Goal: Information Seeking & Learning: Learn about a topic

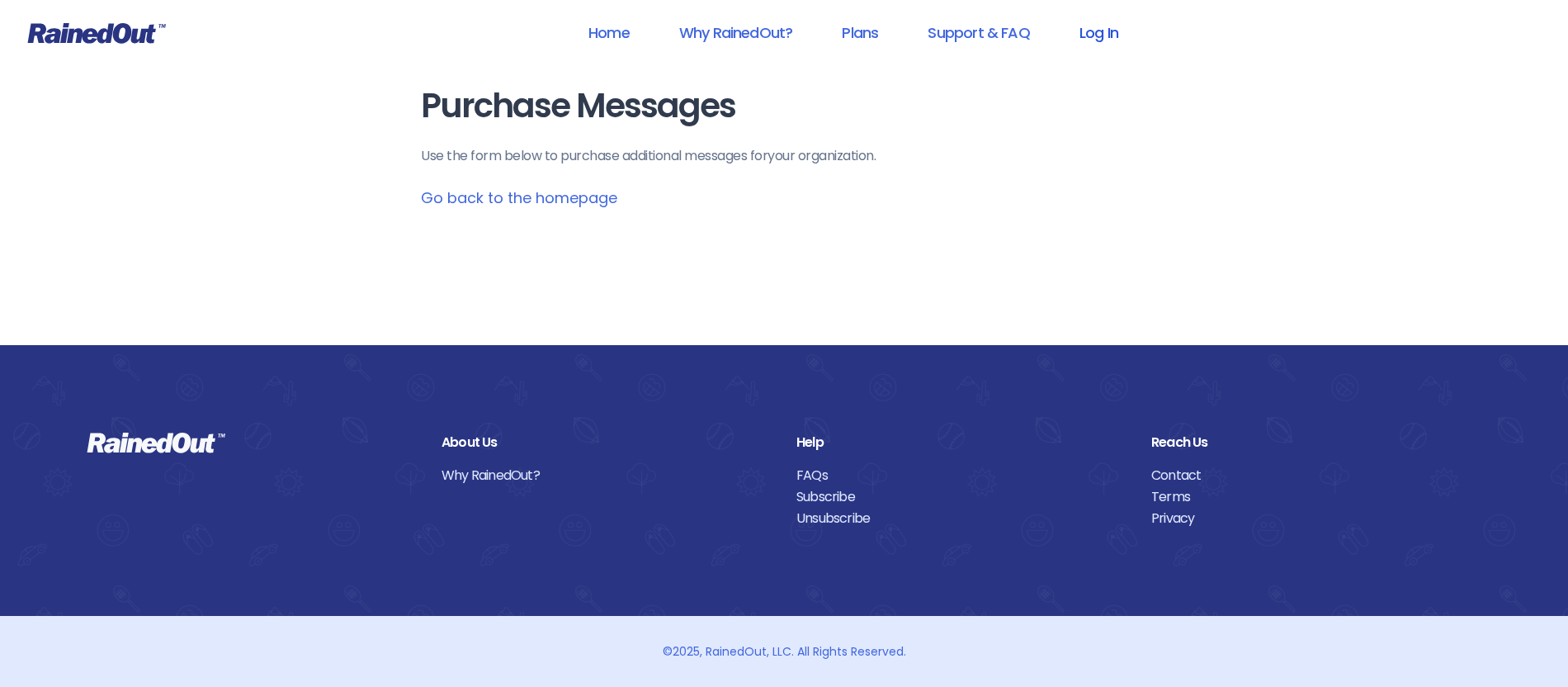
click at [1106, 35] on link "Log In" at bounding box center [1099, 32] width 82 height 37
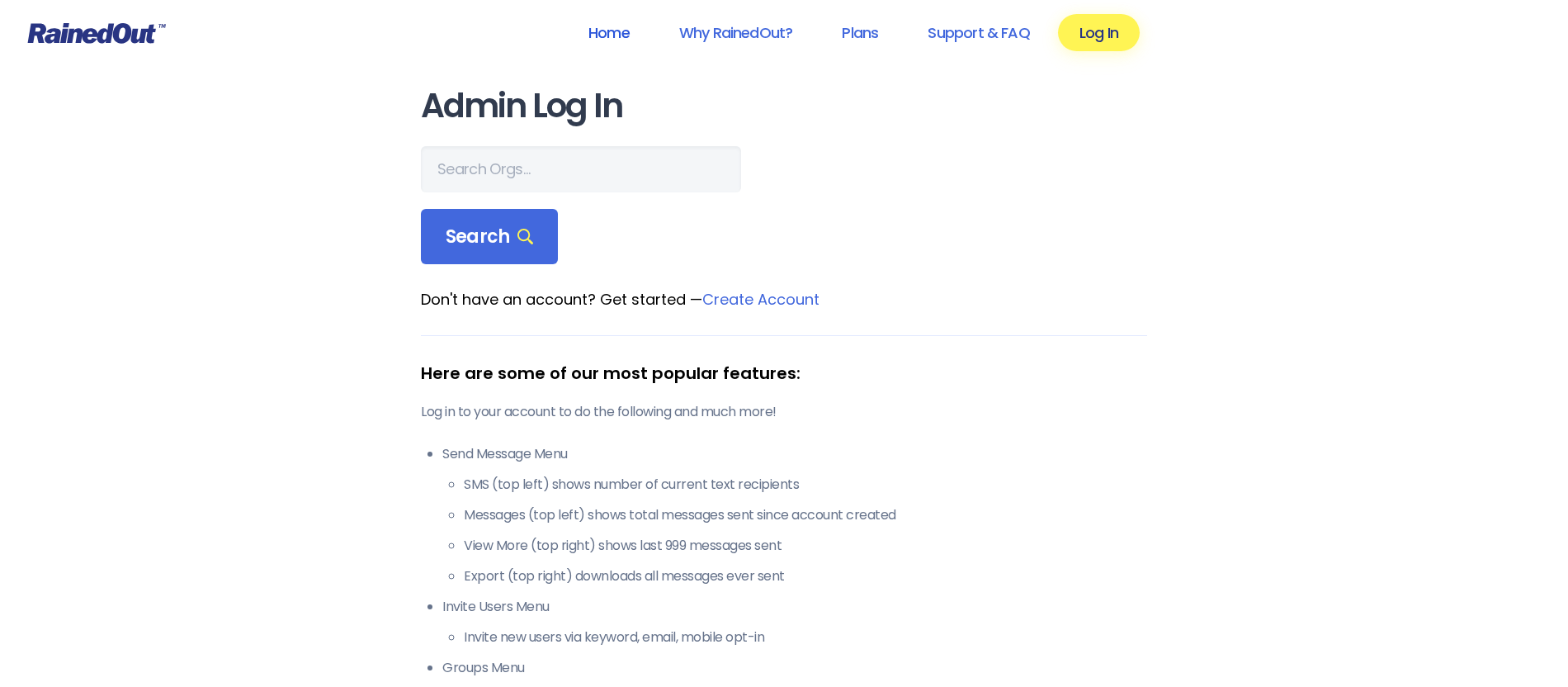
click at [601, 34] on link "Home" at bounding box center [608, 32] width 84 height 37
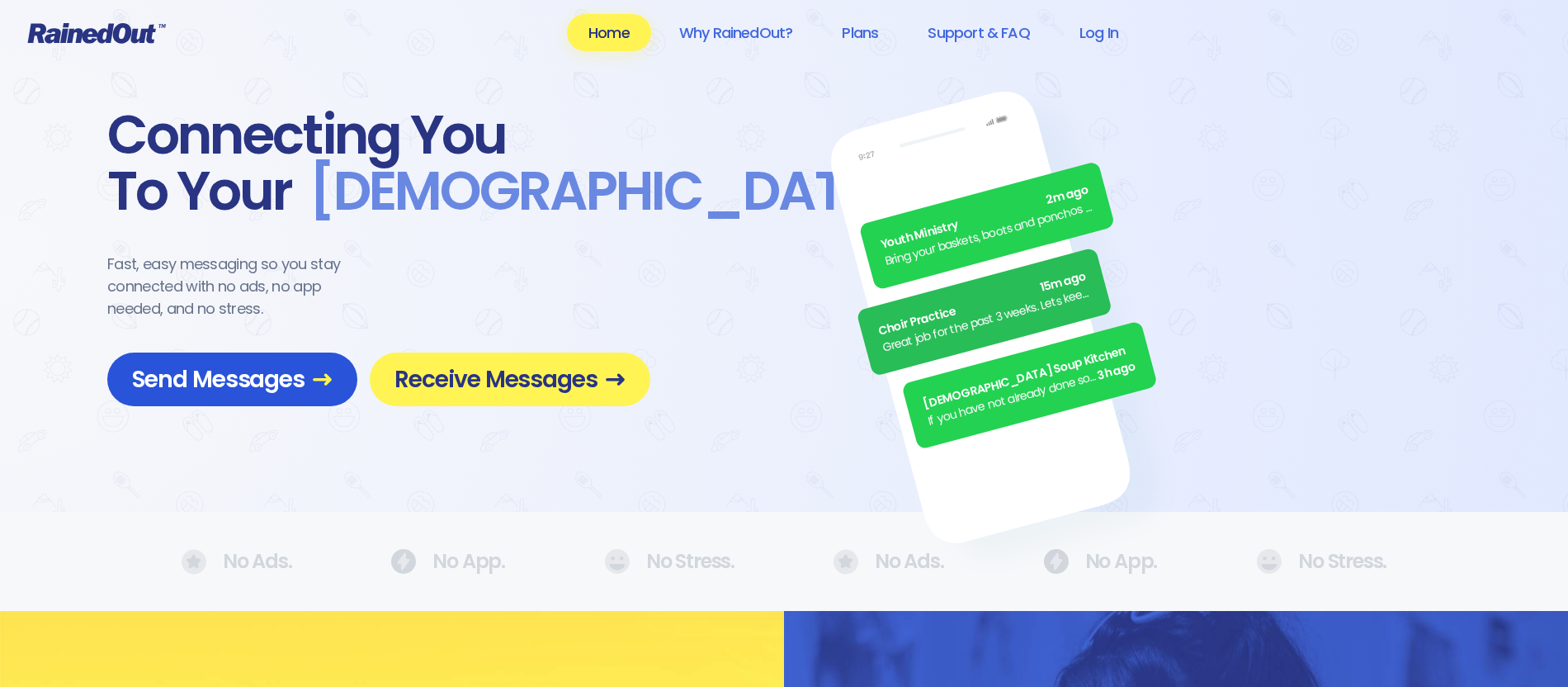
click at [298, 384] on span "Send Messages" at bounding box center [232, 379] width 201 height 29
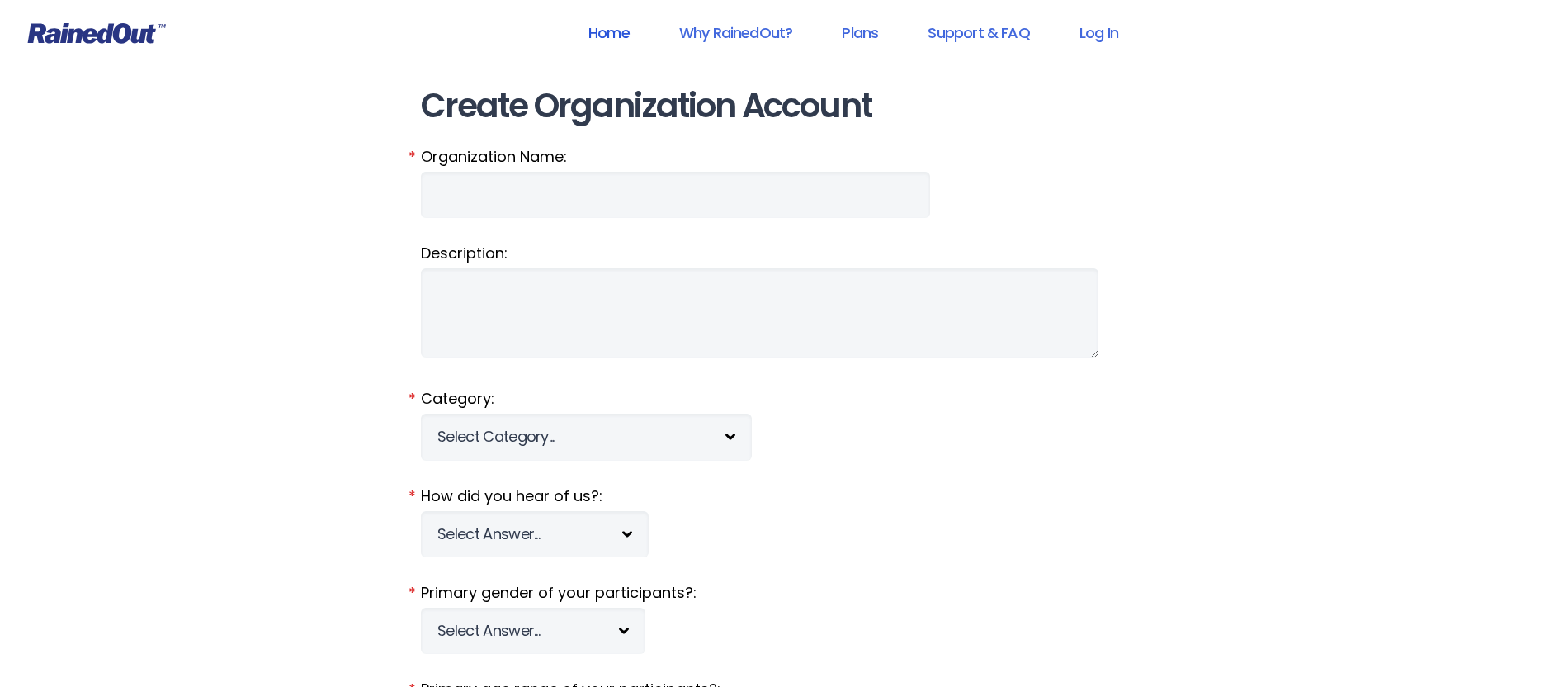
click at [613, 33] on link "Home" at bounding box center [608, 32] width 84 height 37
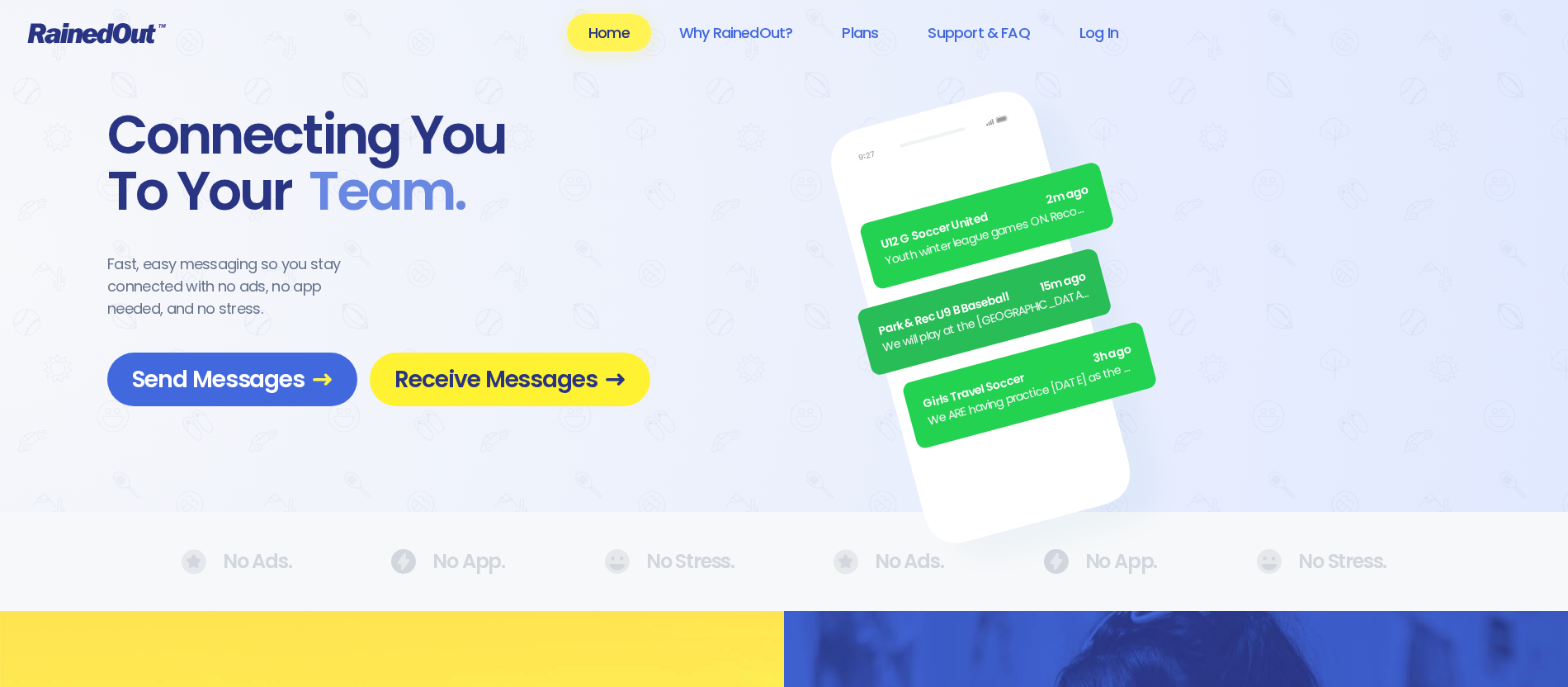
click at [504, 384] on span "Receive Messages" at bounding box center [509, 379] width 231 height 29
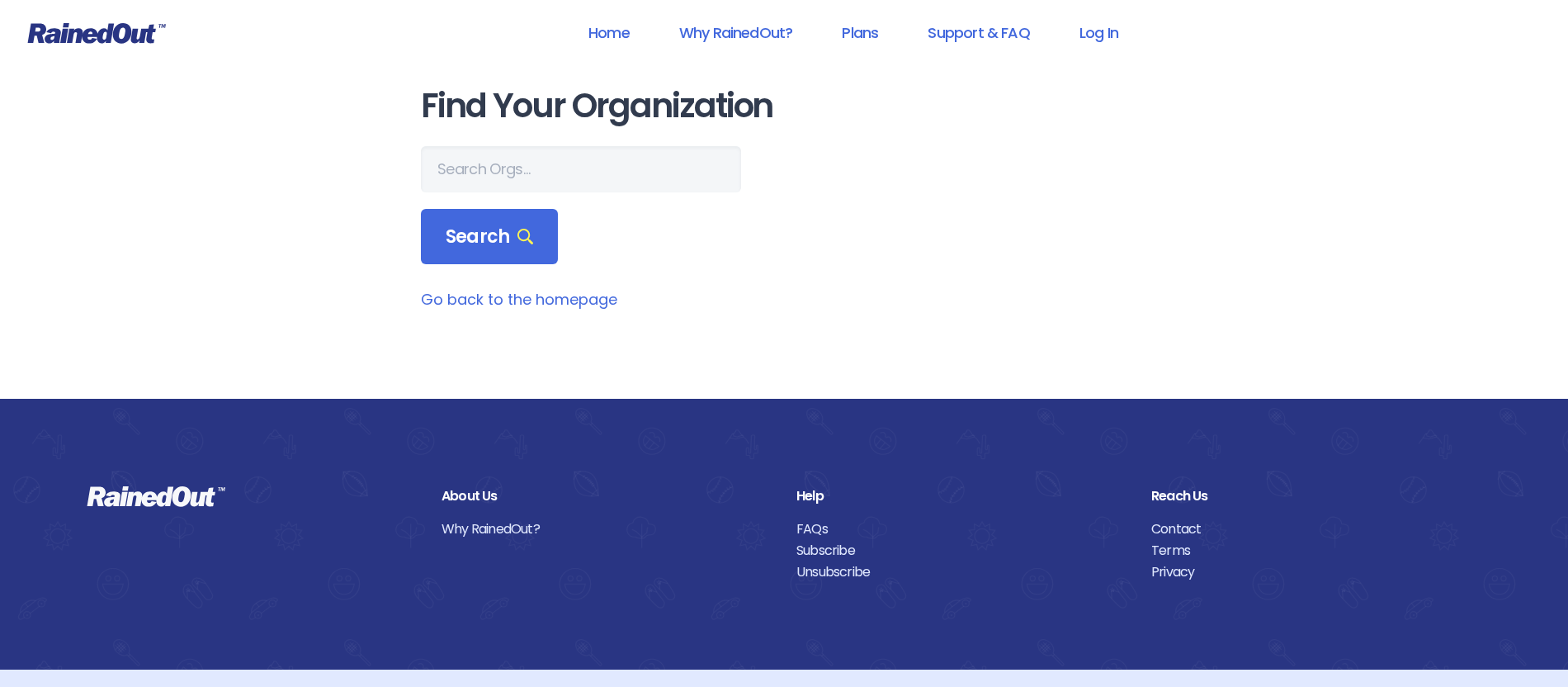
click at [498, 301] on link "Go back to the homepage" at bounding box center [519, 300] width 197 height 21
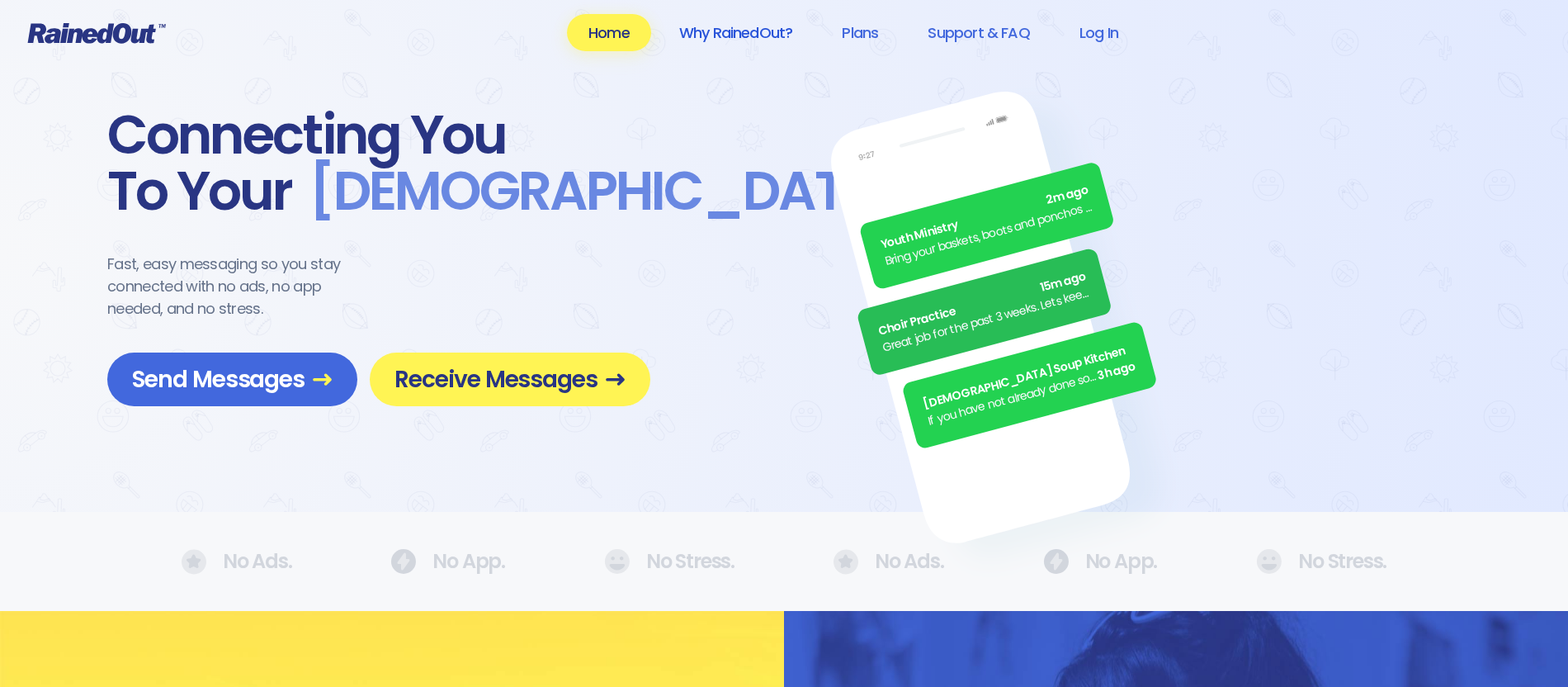
click at [754, 34] on link "Why RainedOut?" at bounding box center [736, 32] width 157 height 37
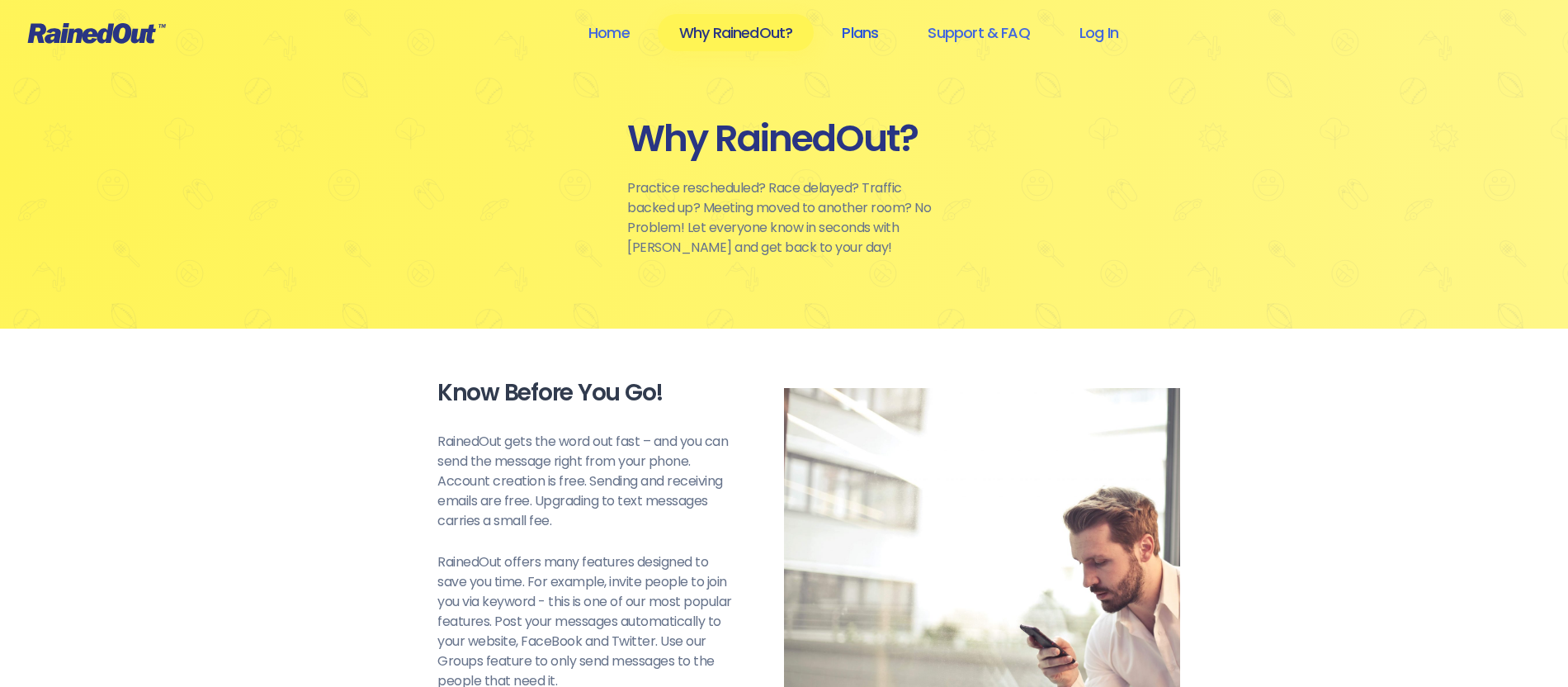
click at [845, 34] on link "Plans" at bounding box center [860, 32] width 79 height 37
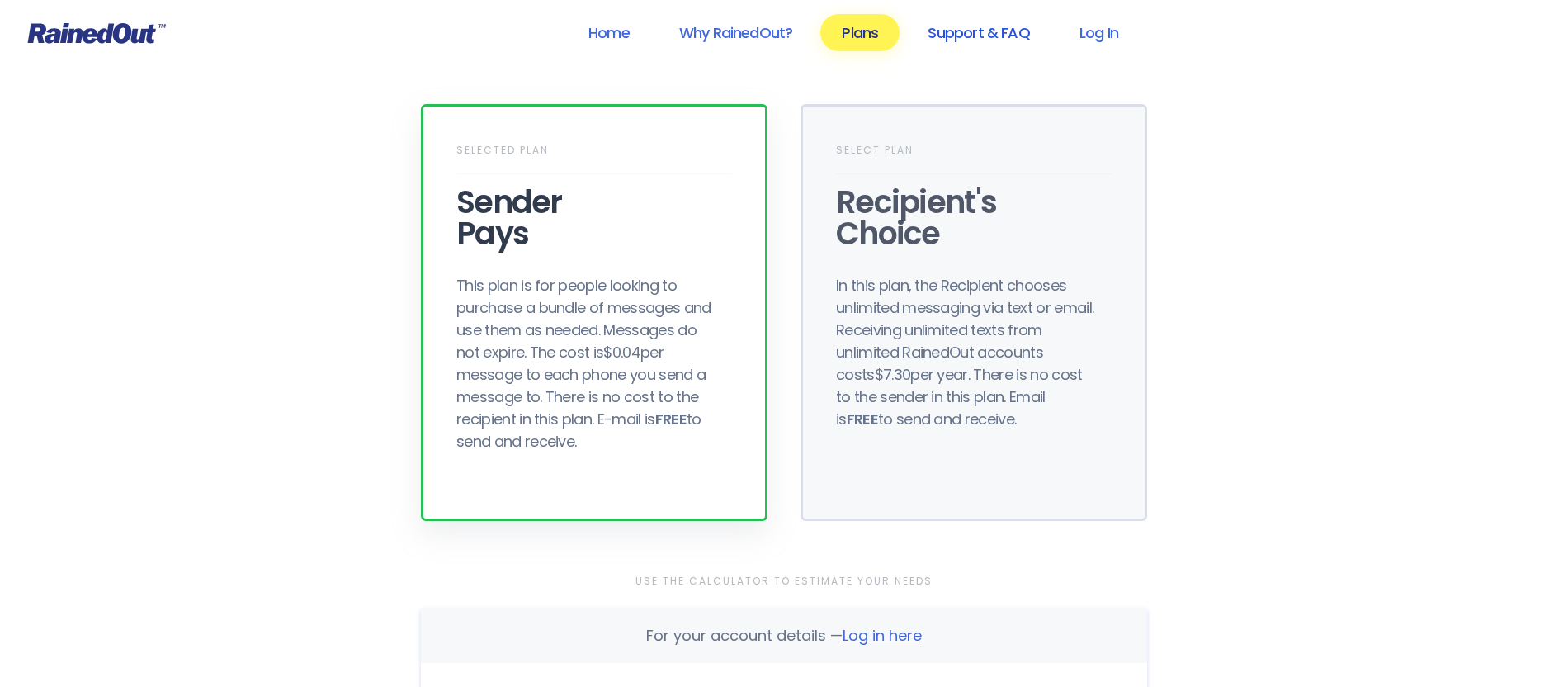
click at [955, 37] on link "Support & FAQ" at bounding box center [978, 32] width 144 height 37
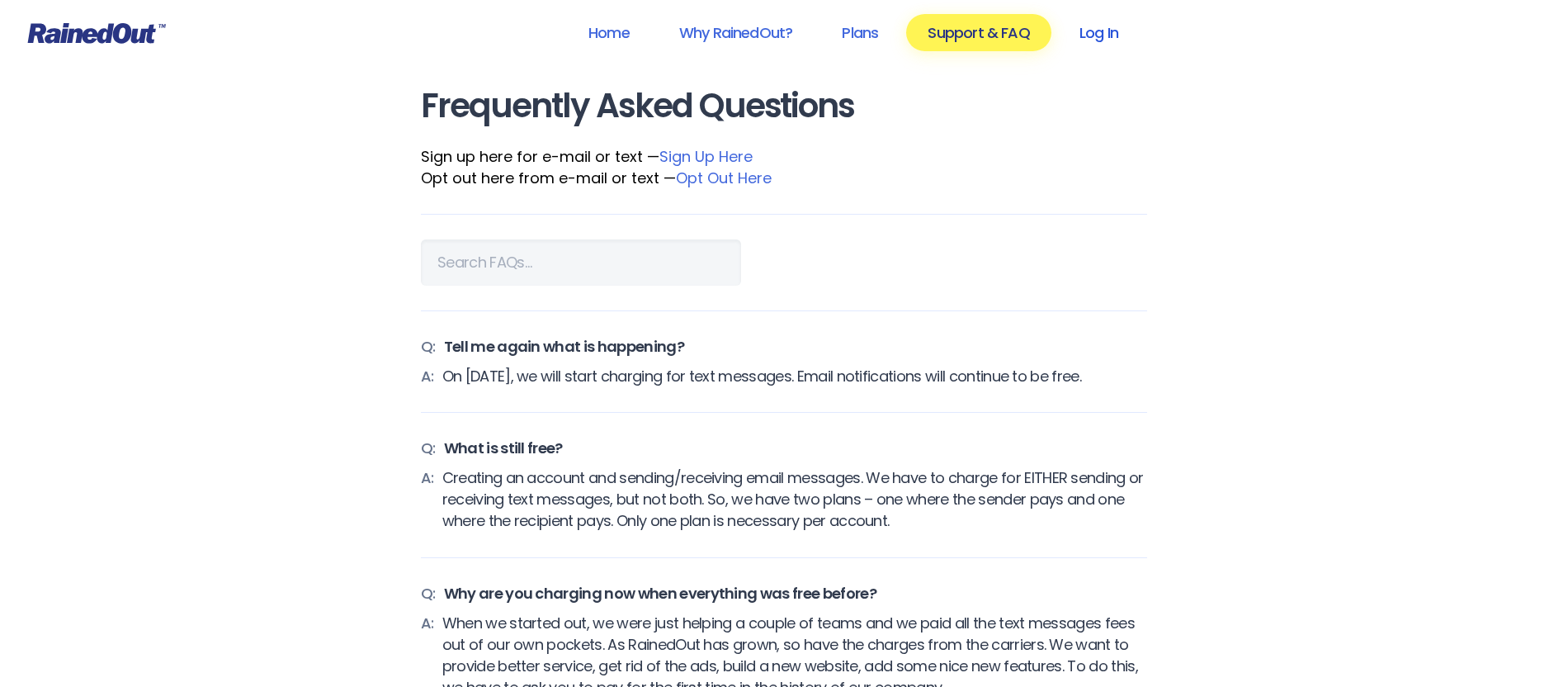
click at [1087, 34] on link "Log In" at bounding box center [1099, 32] width 82 height 37
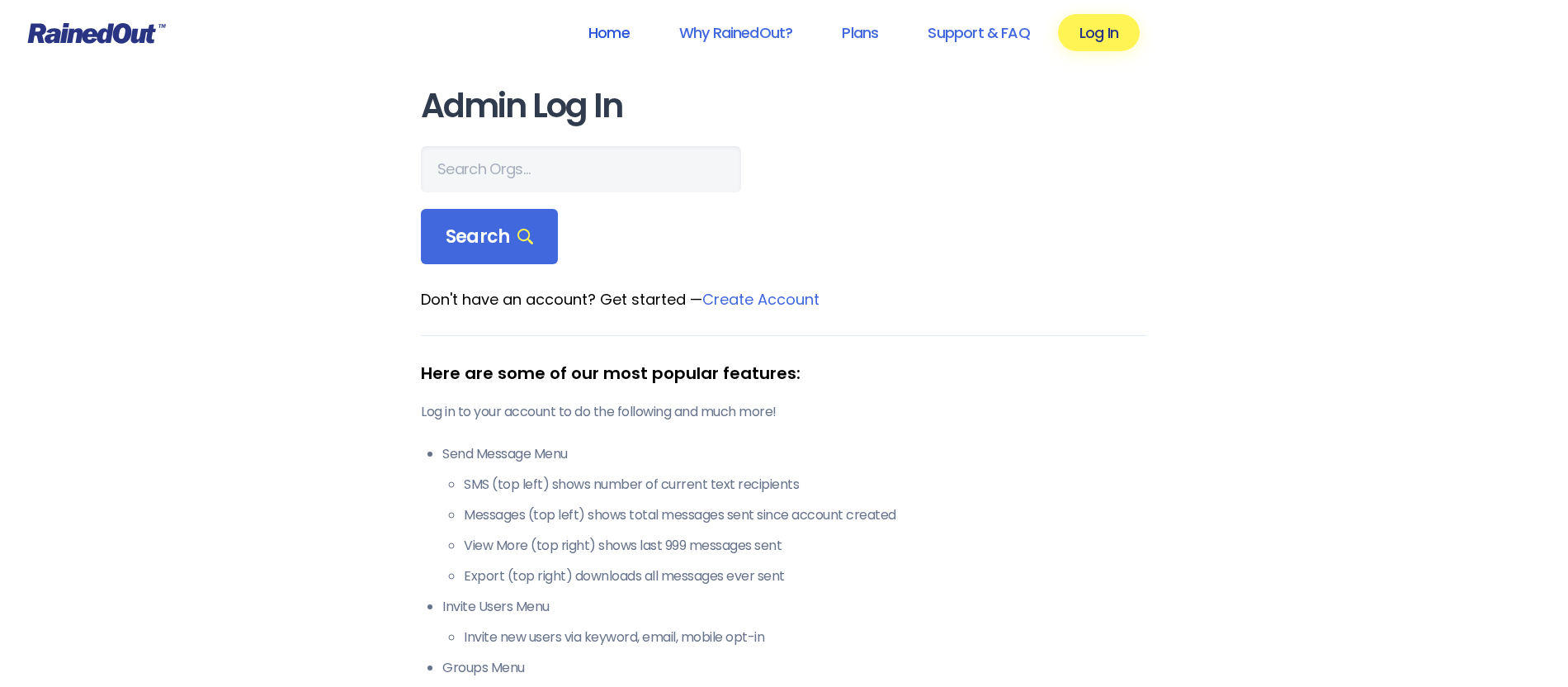
click at [621, 37] on link "Home" at bounding box center [608, 32] width 84 height 37
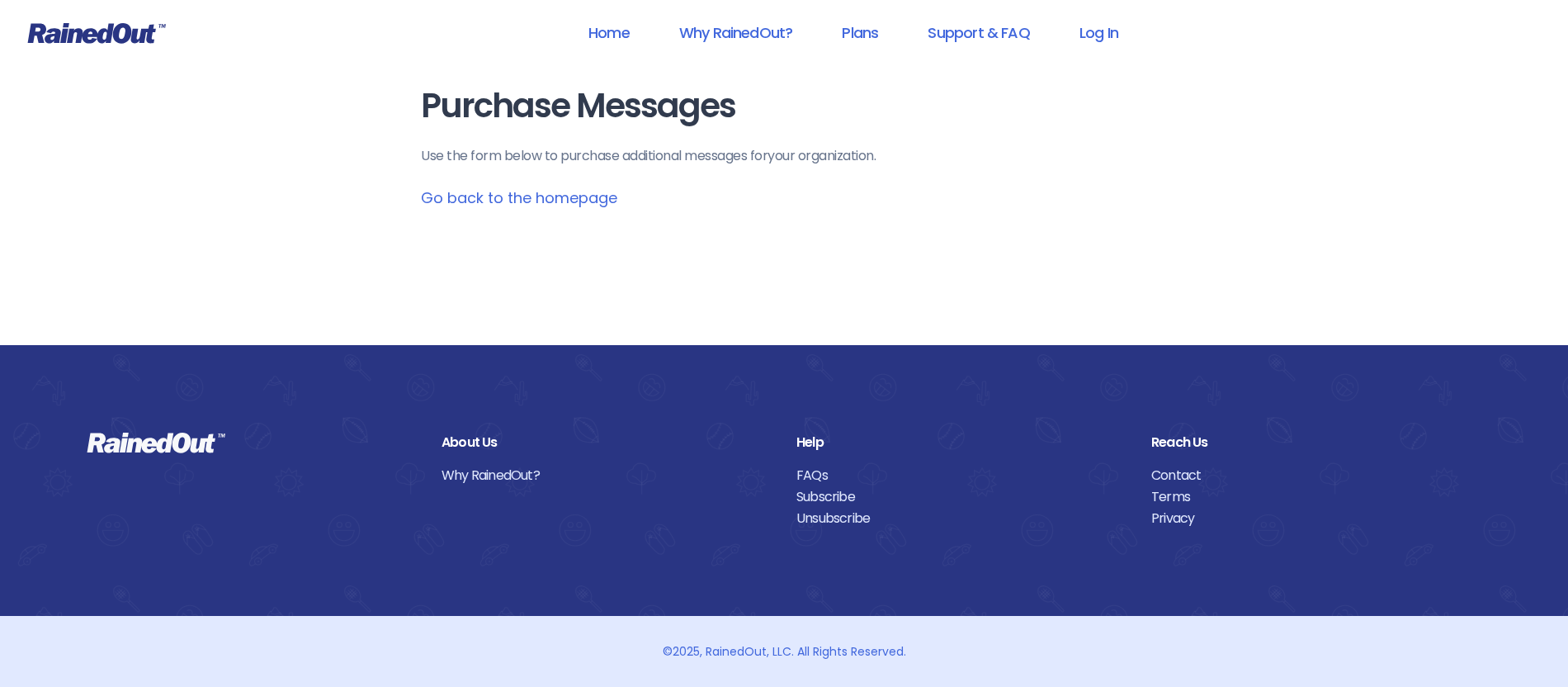
click at [549, 201] on link "Go back to the homepage" at bounding box center [519, 198] width 197 height 21
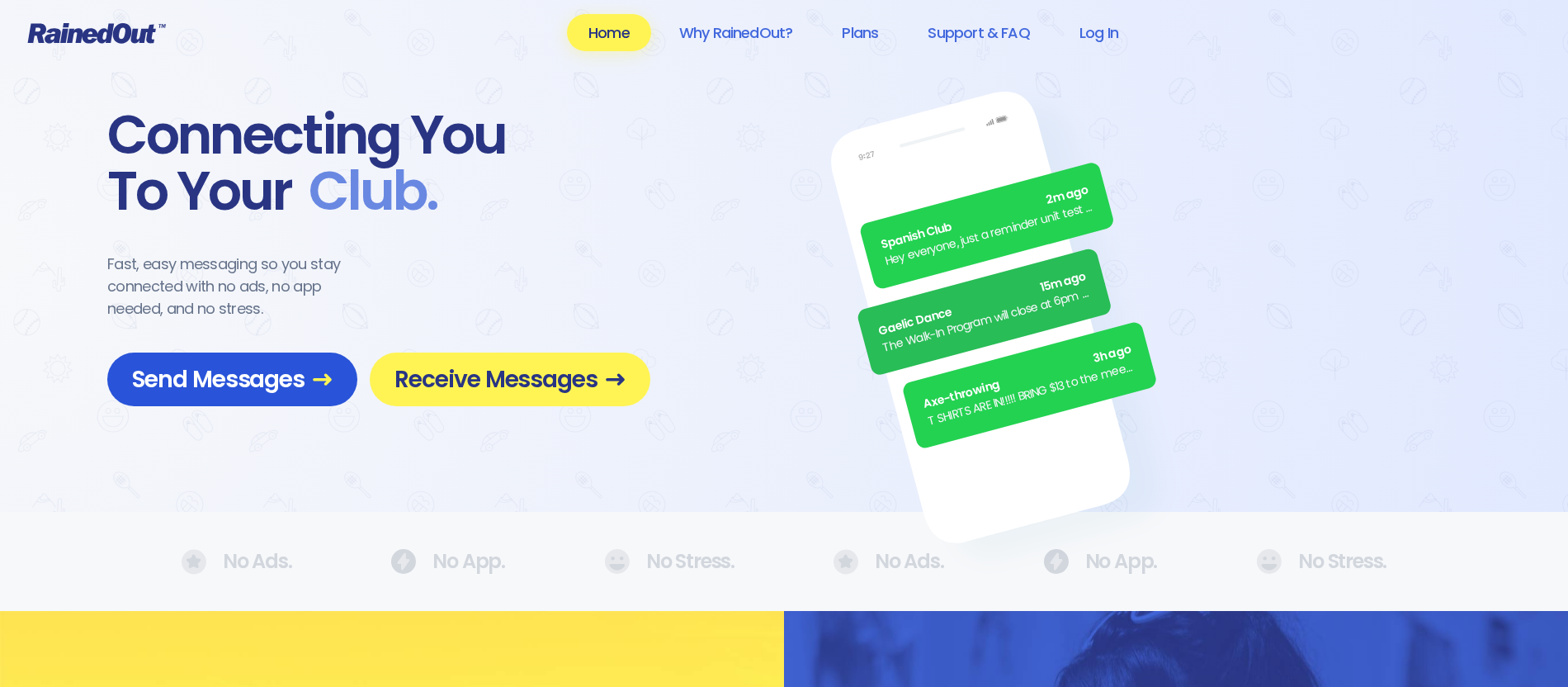
click at [244, 383] on span "Send Messages" at bounding box center [232, 379] width 201 height 29
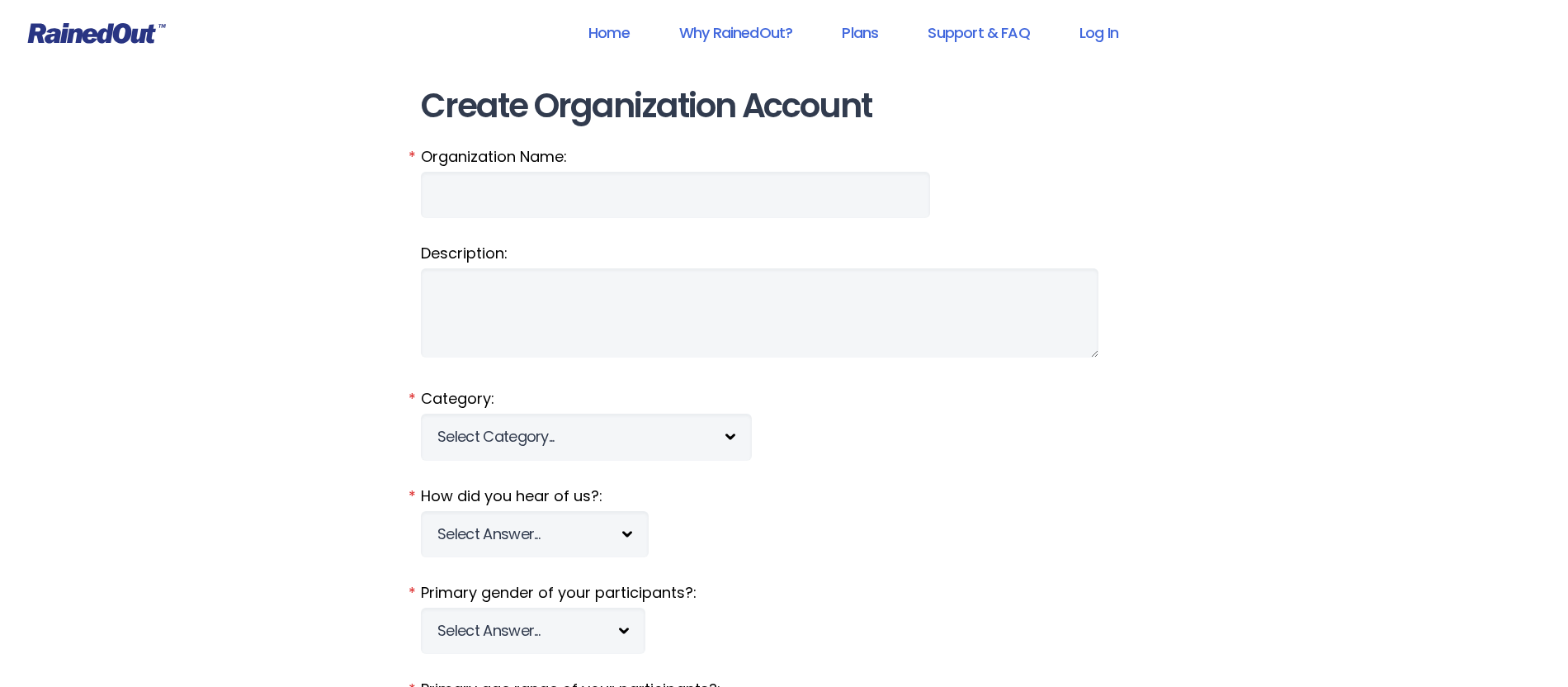
drag, startPoint x: 800, startPoint y: 391, endPoint x: 799, endPoint y: 476, distance: 85.0
drag, startPoint x: 806, startPoint y: 471, endPoint x: 865, endPoint y: 571, distance: 116.1
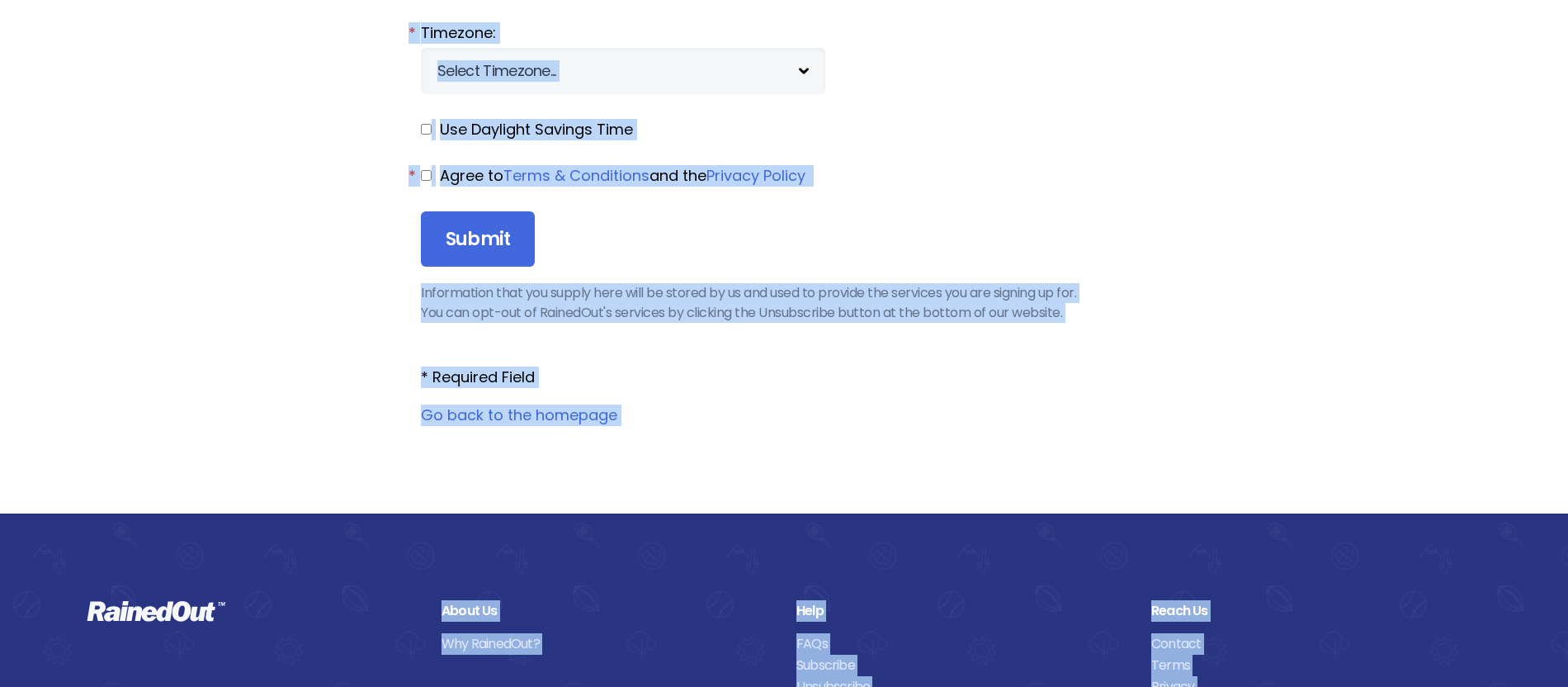
scroll to position [2181, 0]
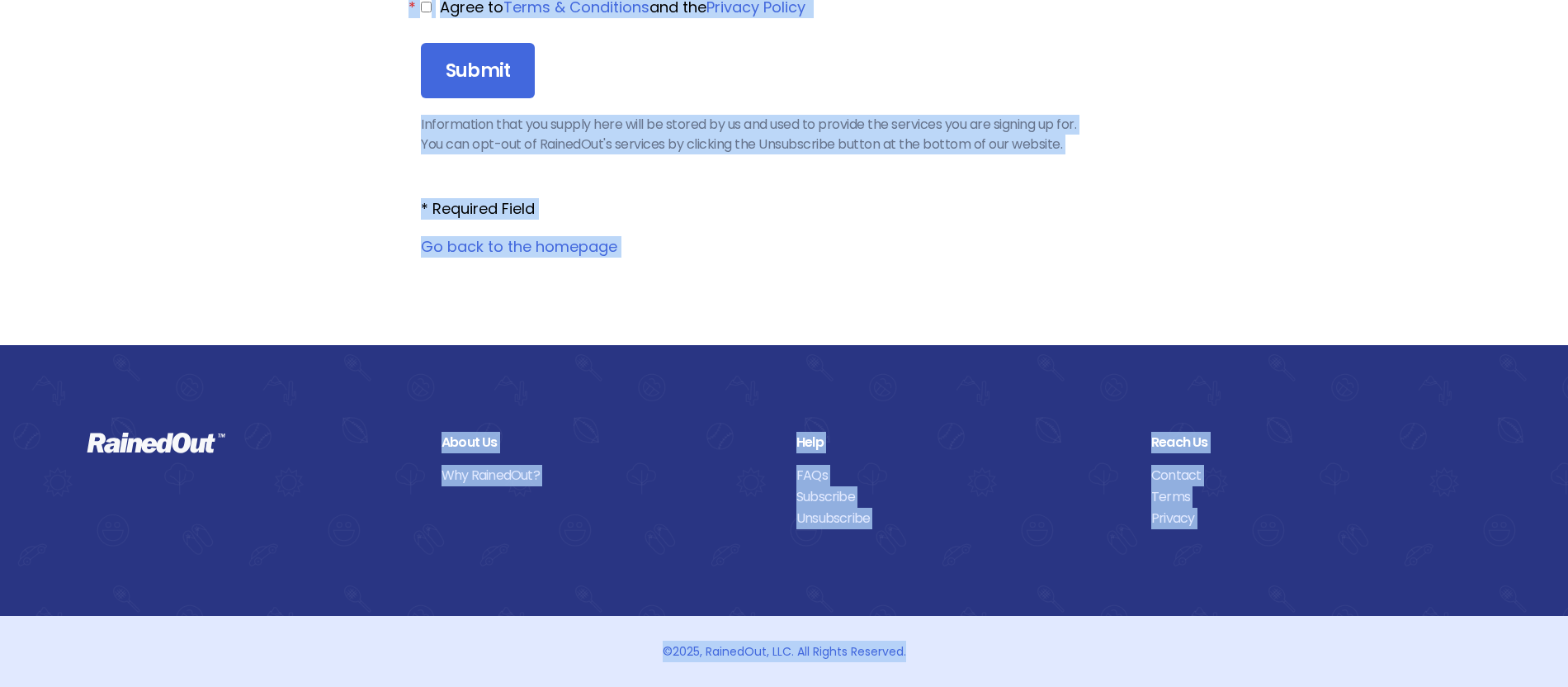
drag, startPoint x: 980, startPoint y: 455, endPoint x: 954, endPoint y: 618, distance: 165.1
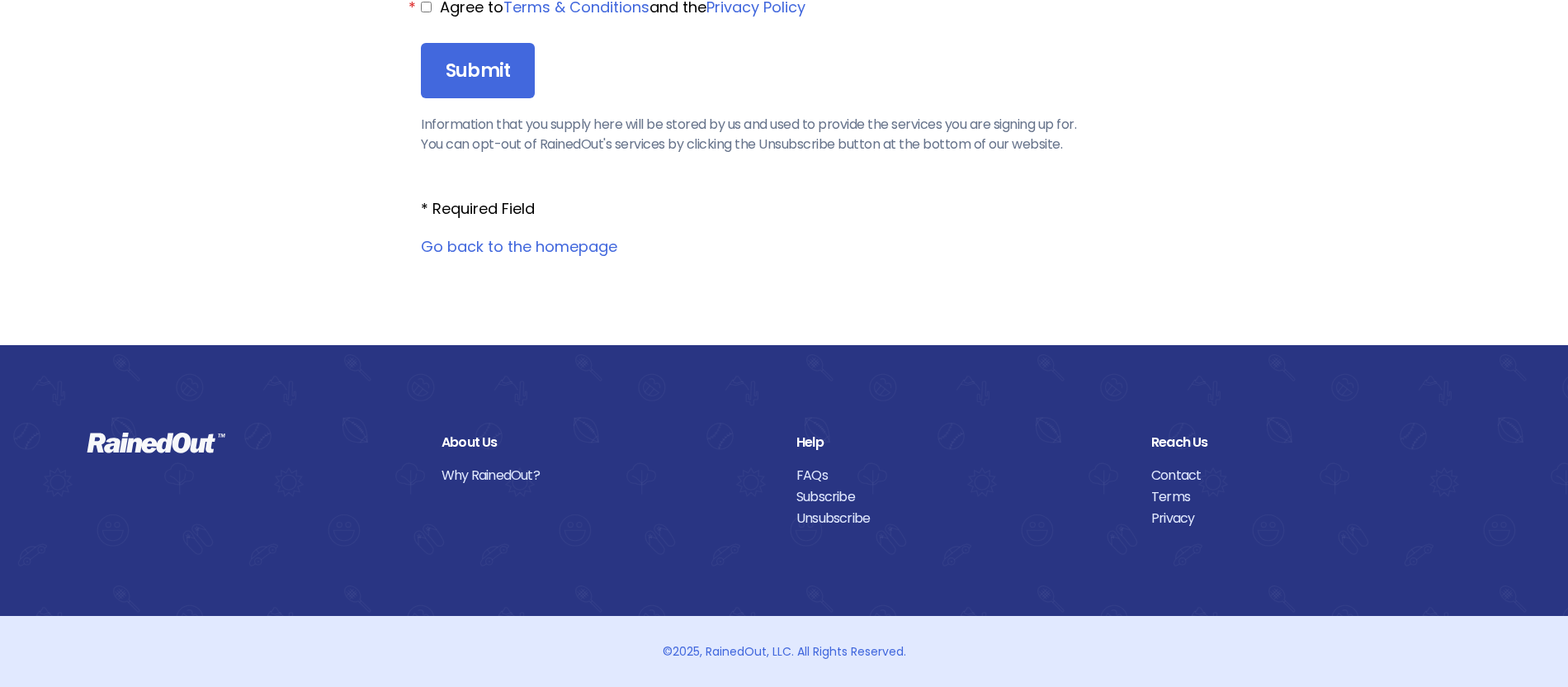
drag, startPoint x: 1004, startPoint y: 276, endPoint x: 1001, endPoint y: 293, distance: 17.3
drag, startPoint x: 1013, startPoint y: 542, endPoint x: 995, endPoint y: 319, distance: 223.7
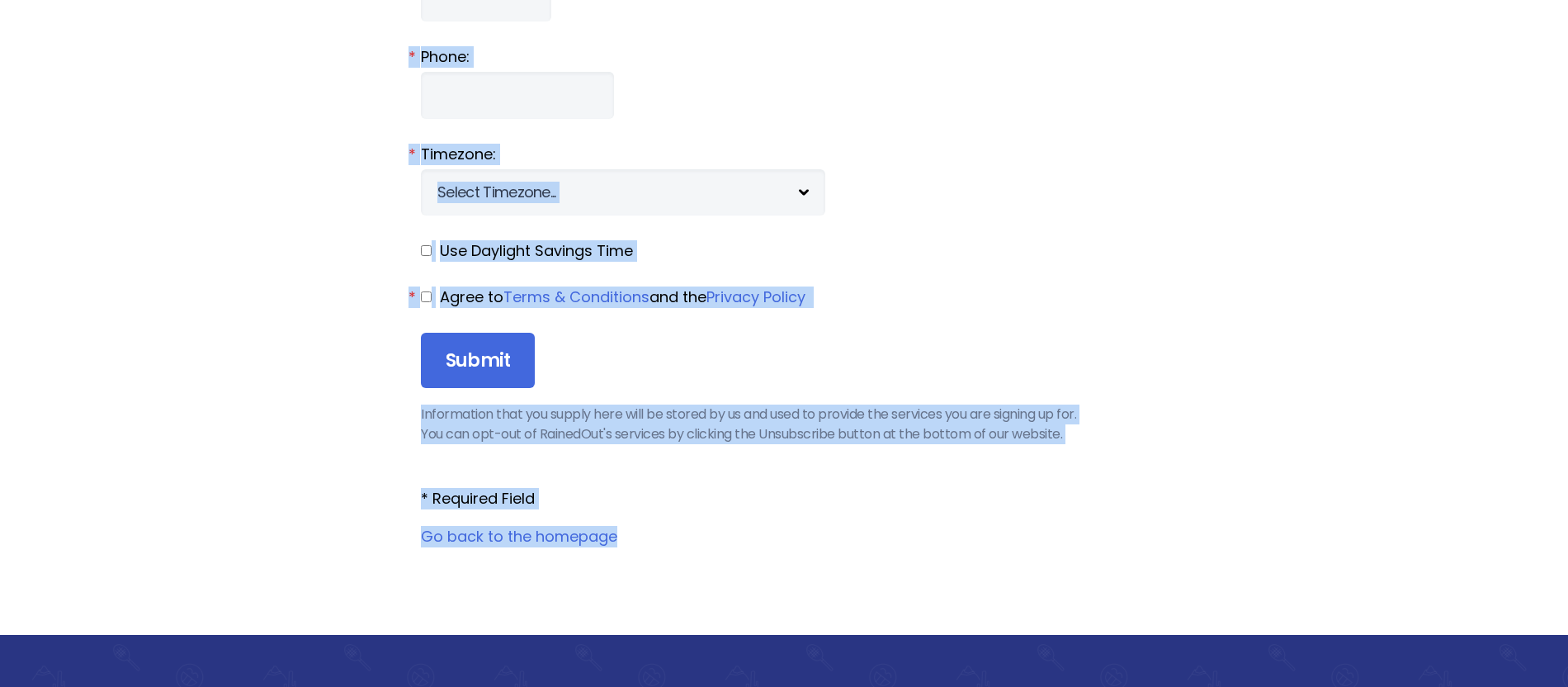
scroll to position [1848, 0]
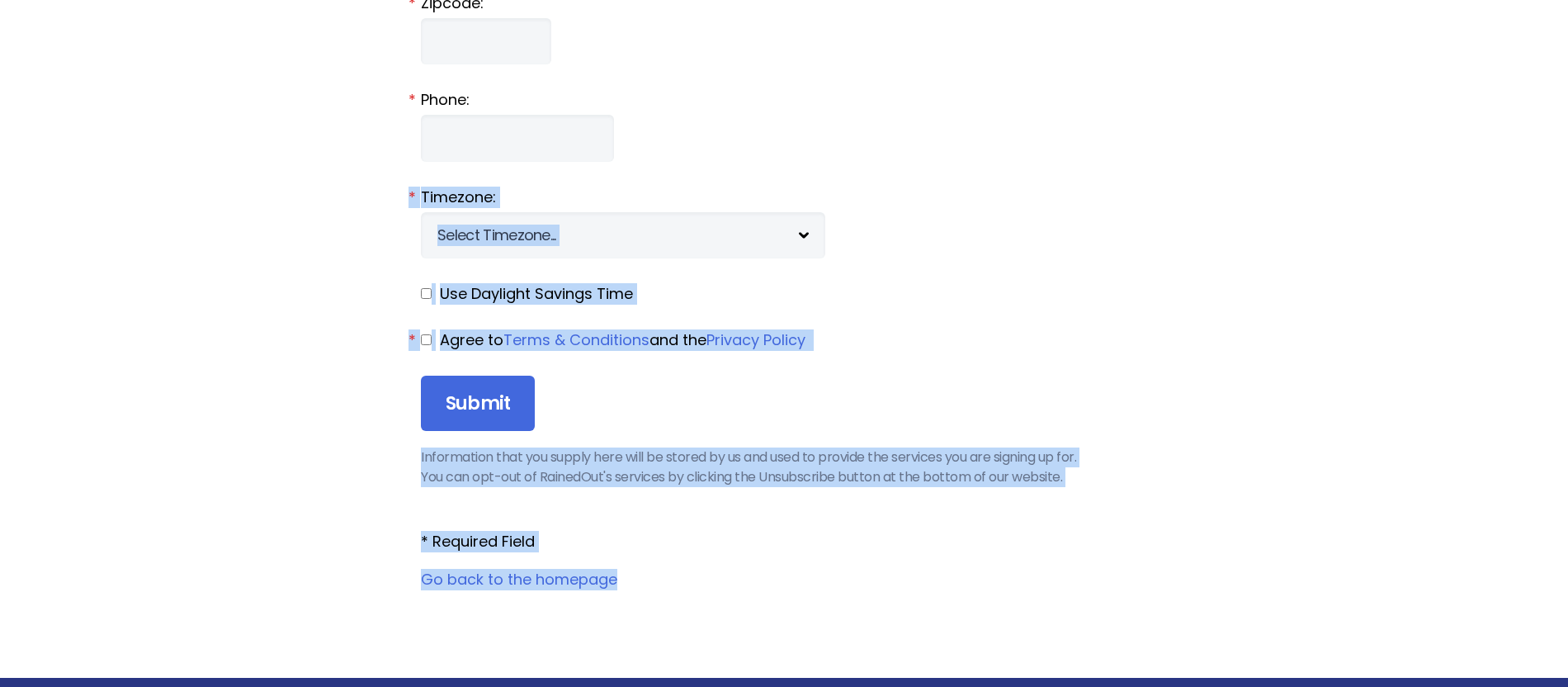
drag, startPoint x: 978, startPoint y: 307, endPoint x: 992, endPoint y: 178, distance: 129.8
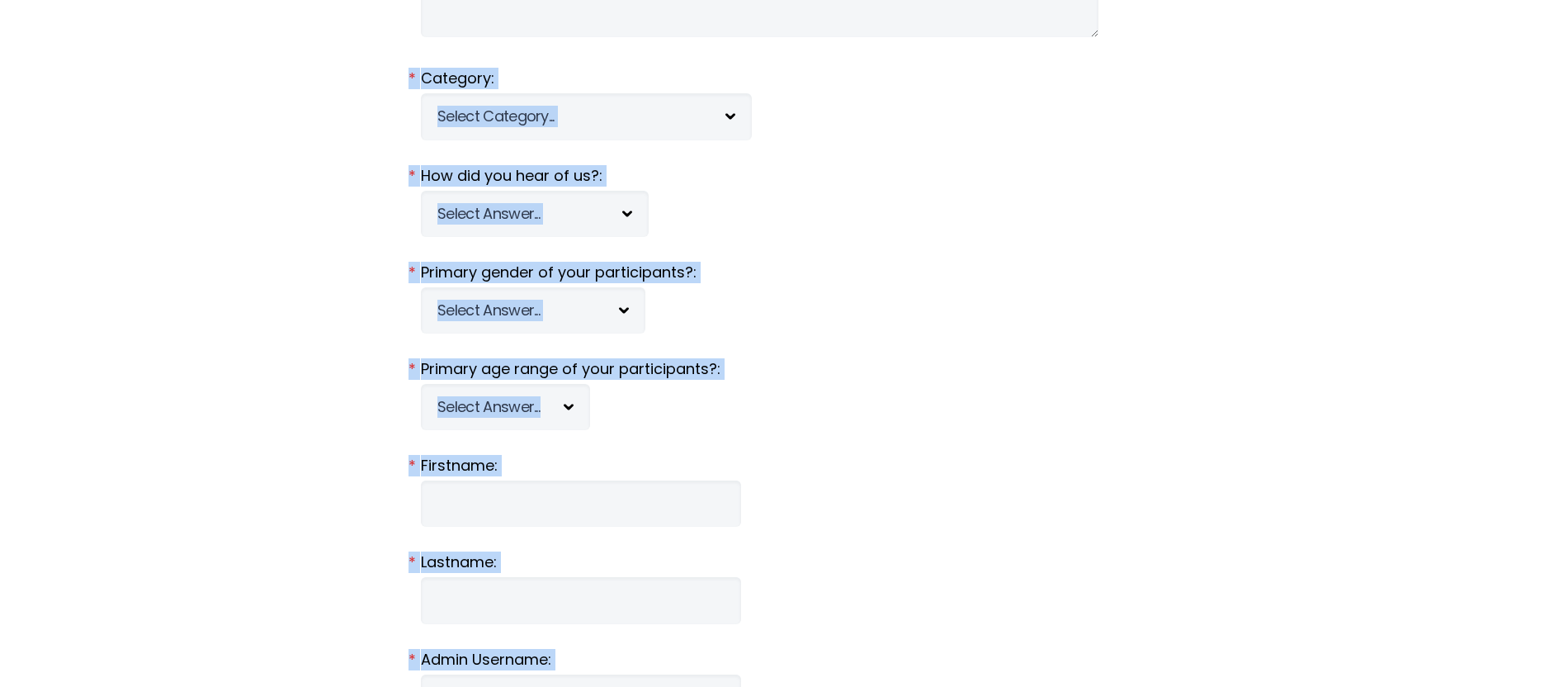
scroll to position [0, 0]
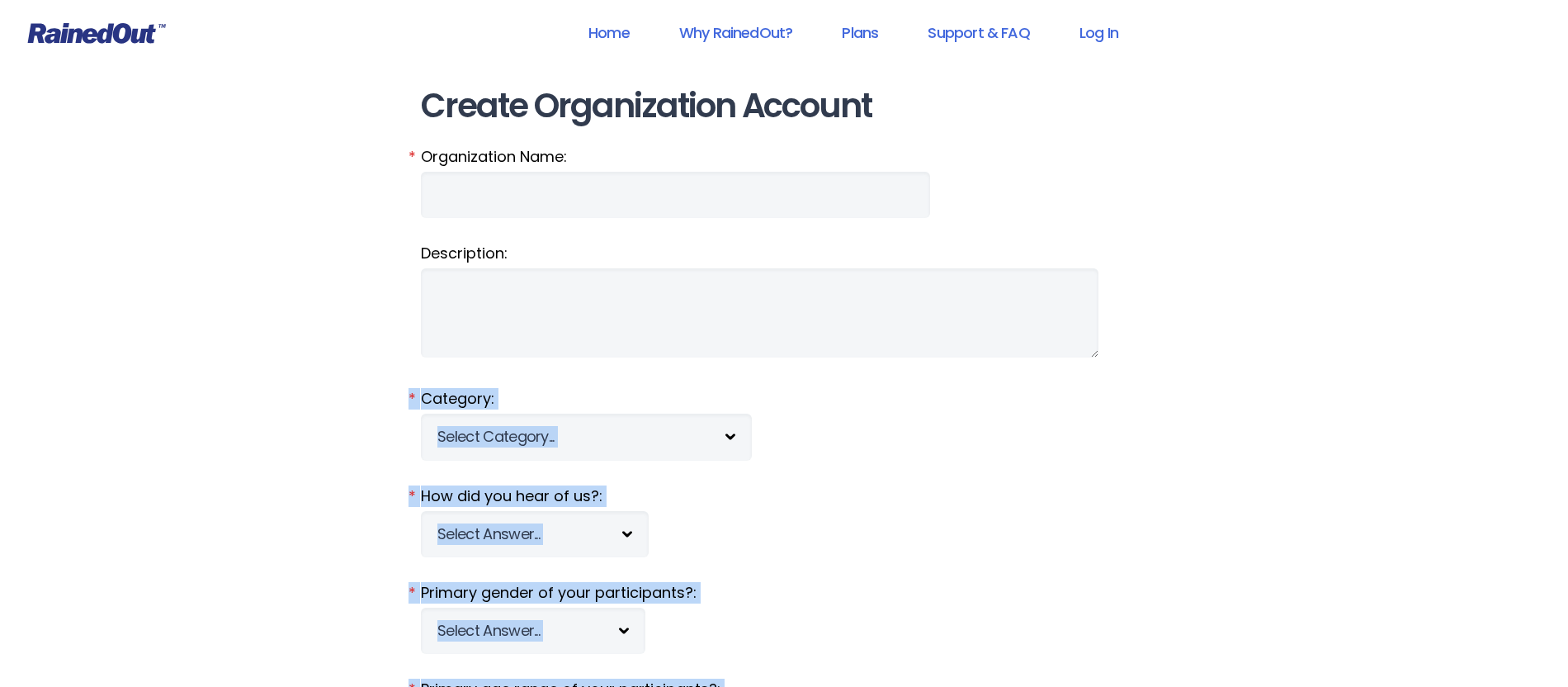
drag, startPoint x: 978, startPoint y: 161, endPoint x: 1008, endPoint y: 329, distance: 170.7
click at [1008, 329] on fieldset "Description:" at bounding box center [784, 303] width 726 height 121
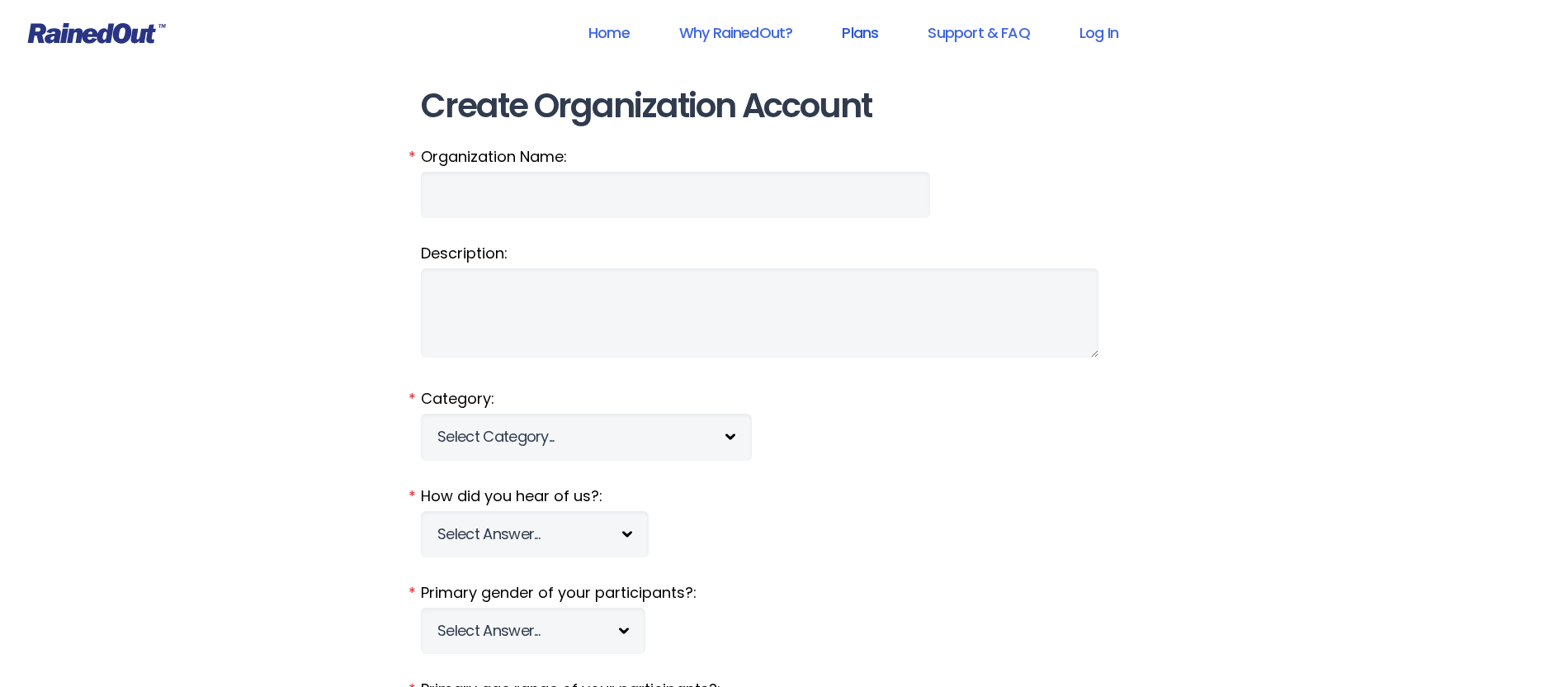
click at [865, 31] on link "Plans" at bounding box center [860, 32] width 79 height 37
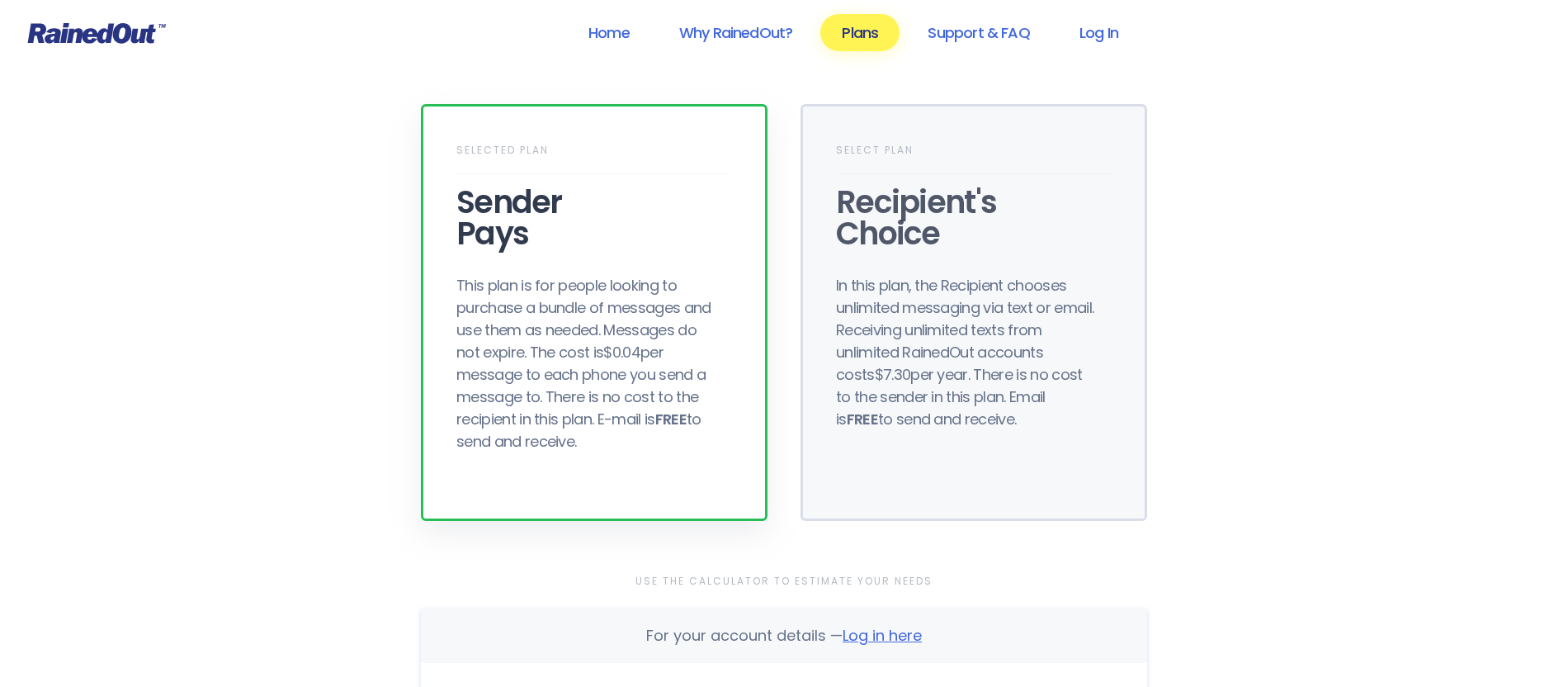
click at [970, 36] on link "Support & FAQ" at bounding box center [978, 32] width 144 height 37
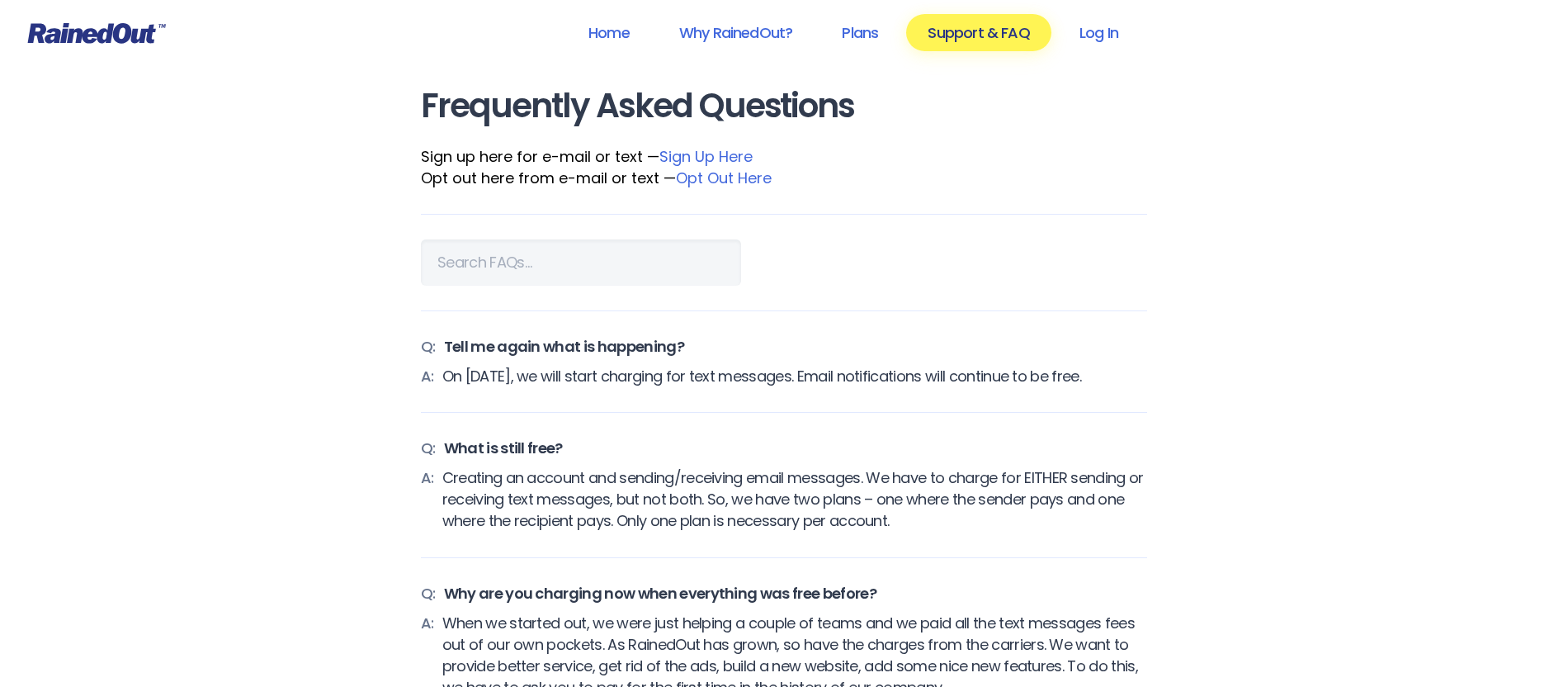
click at [689, 159] on link "Sign Up Here" at bounding box center [705, 156] width 93 height 21
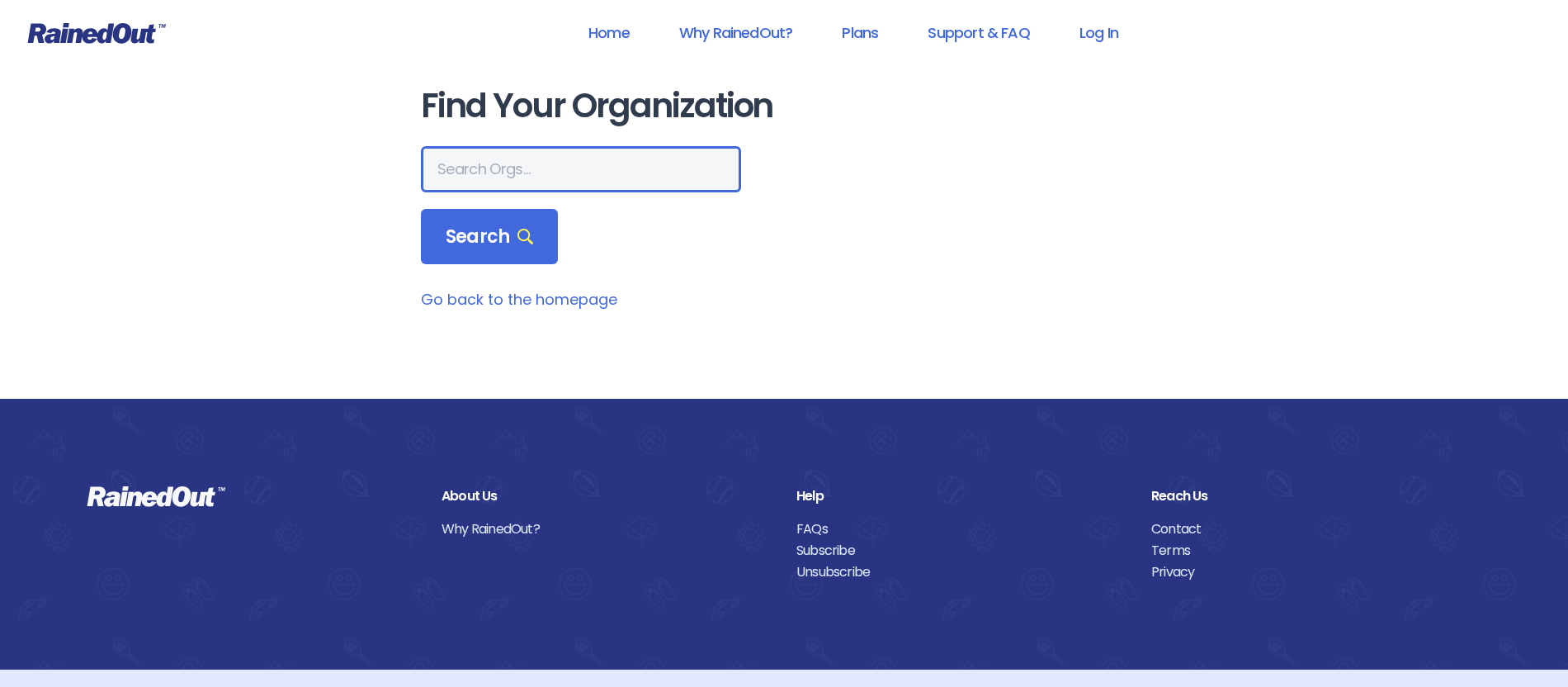
click at [504, 172] on input "text" at bounding box center [581, 169] width 320 height 46
type input "haywardplant"
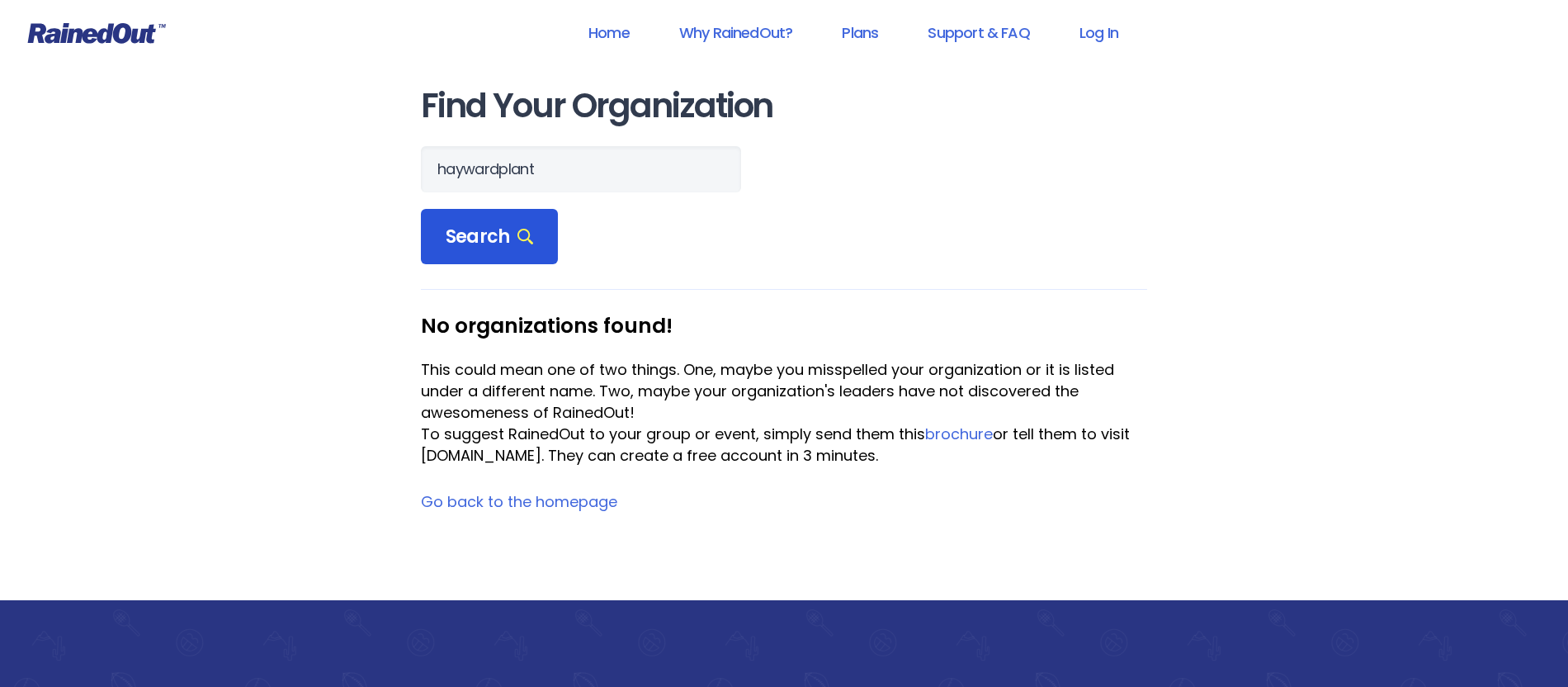
click at [498, 244] on span "Search" at bounding box center [489, 237] width 88 height 24
click at [671, 215] on form "haywardplant Search" at bounding box center [784, 205] width 726 height 119
